Goal: Navigation & Orientation: Find specific page/section

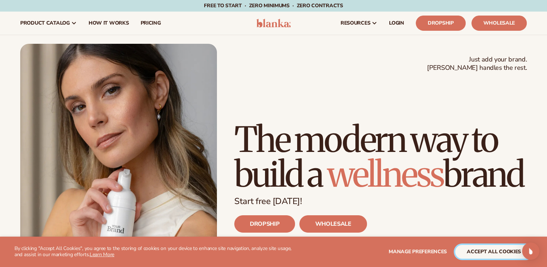
click at [475, 255] on button "accept all cookies" at bounding box center [493, 252] width 77 height 14
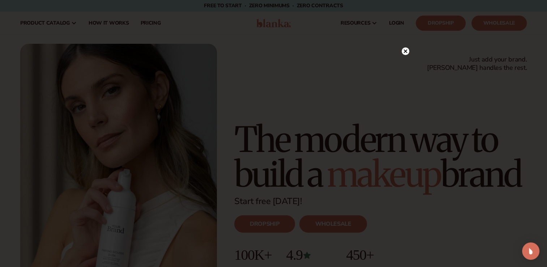
click at [407, 48] on circle at bounding box center [405, 51] width 8 height 8
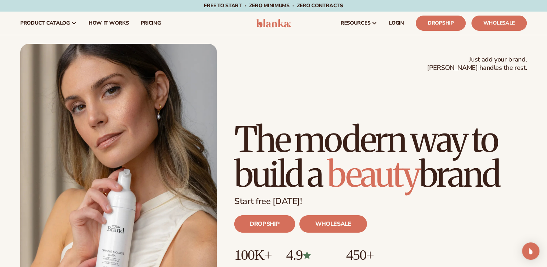
click at [270, 222] on link "DROPSHIP" at bounding box center [264, 223] width 61 height 17
